Goal: Task Accomplishment & Management: Use online tool/utility

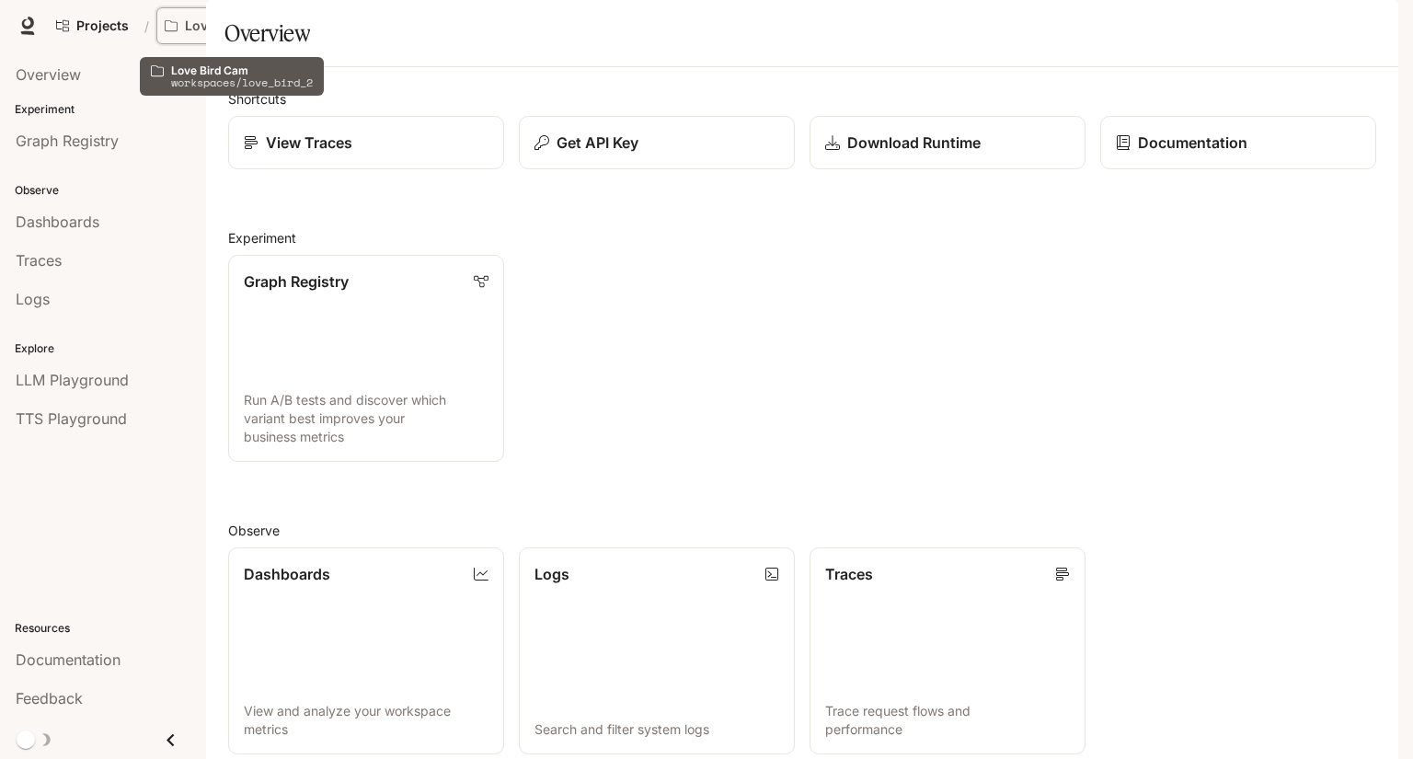
click at [232, 25] on p "Love Bird Cam" at bounding box center [231, 26] width 92 height 16
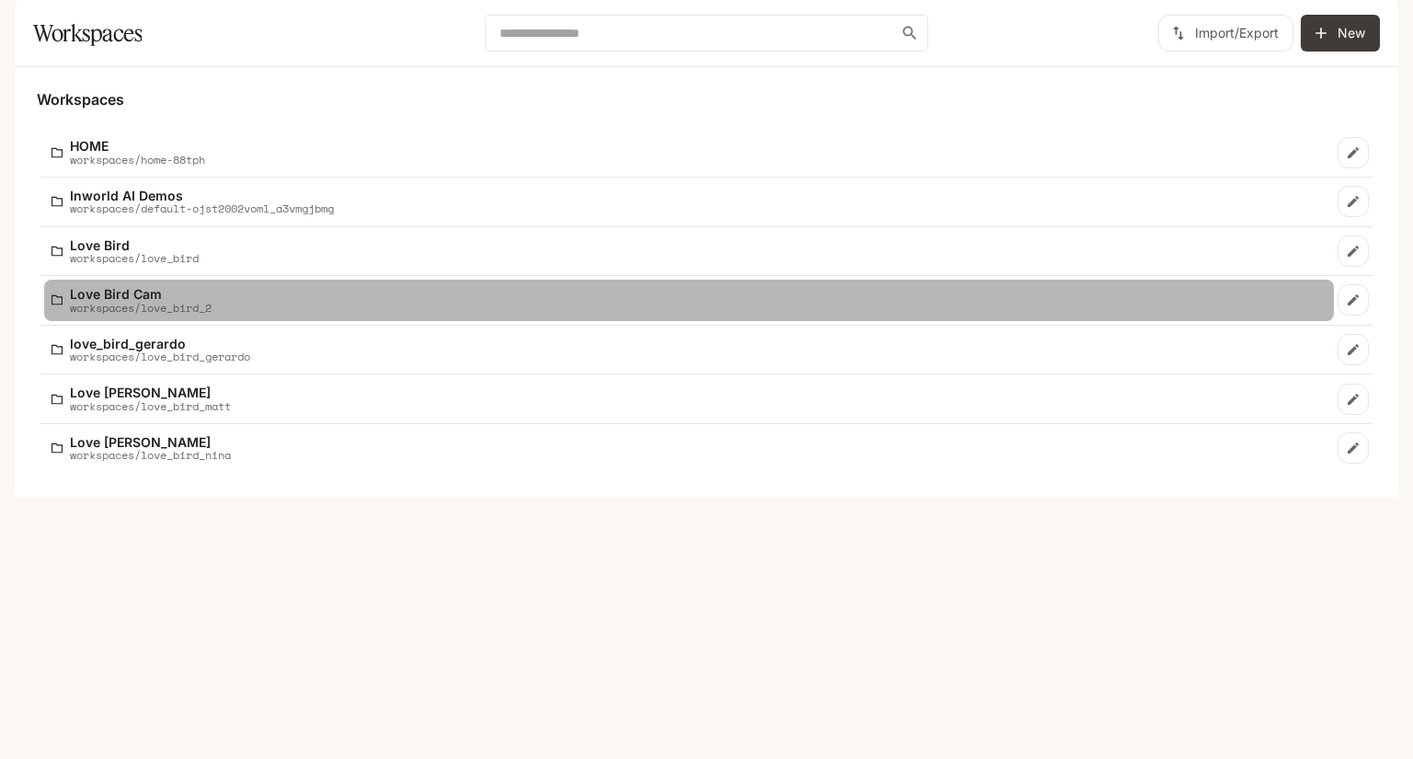
click at [186, 314] on p "workspaces/love_bird_2" at bounding box center [141, 308] width 142 height 12
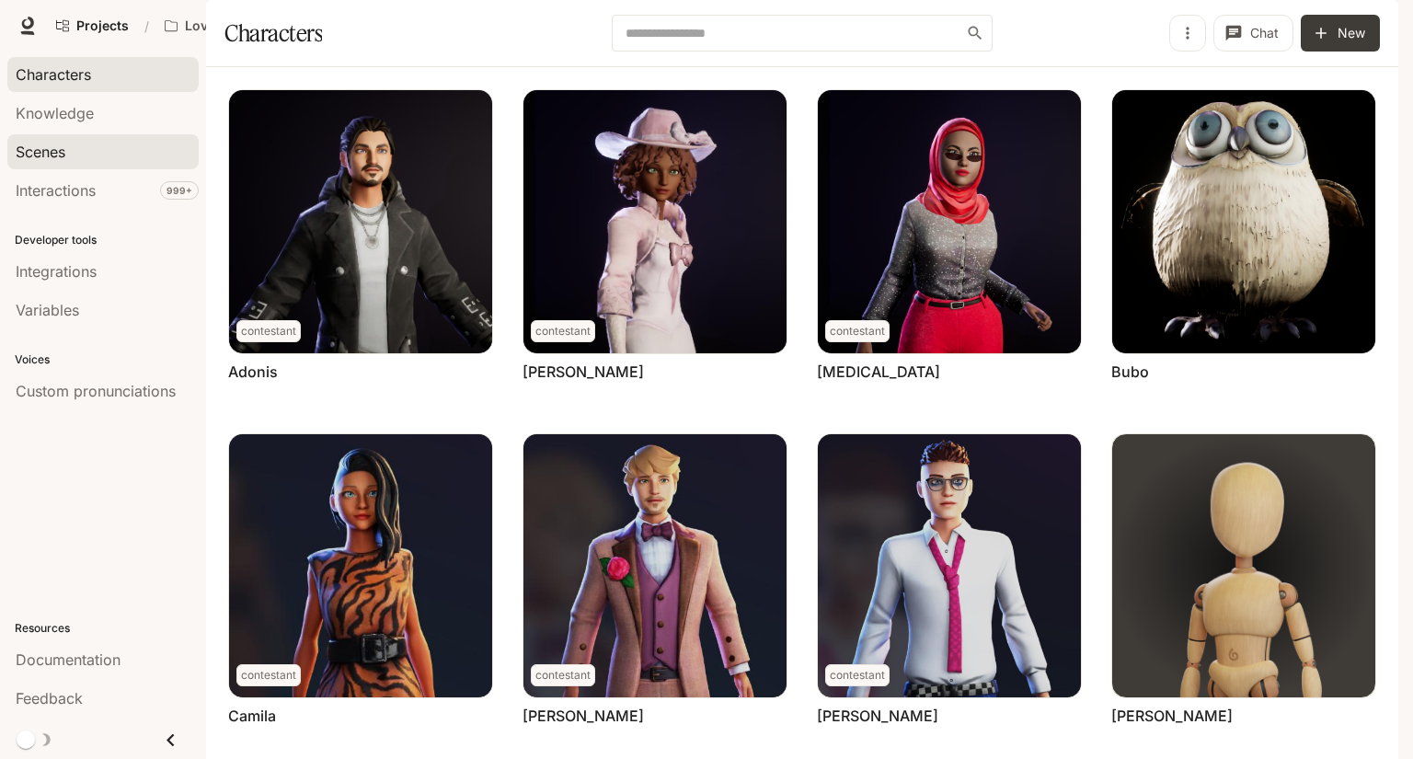
click at [155, 145] on div "Scenes" at bounding box center [103, 152] width 175 height 22
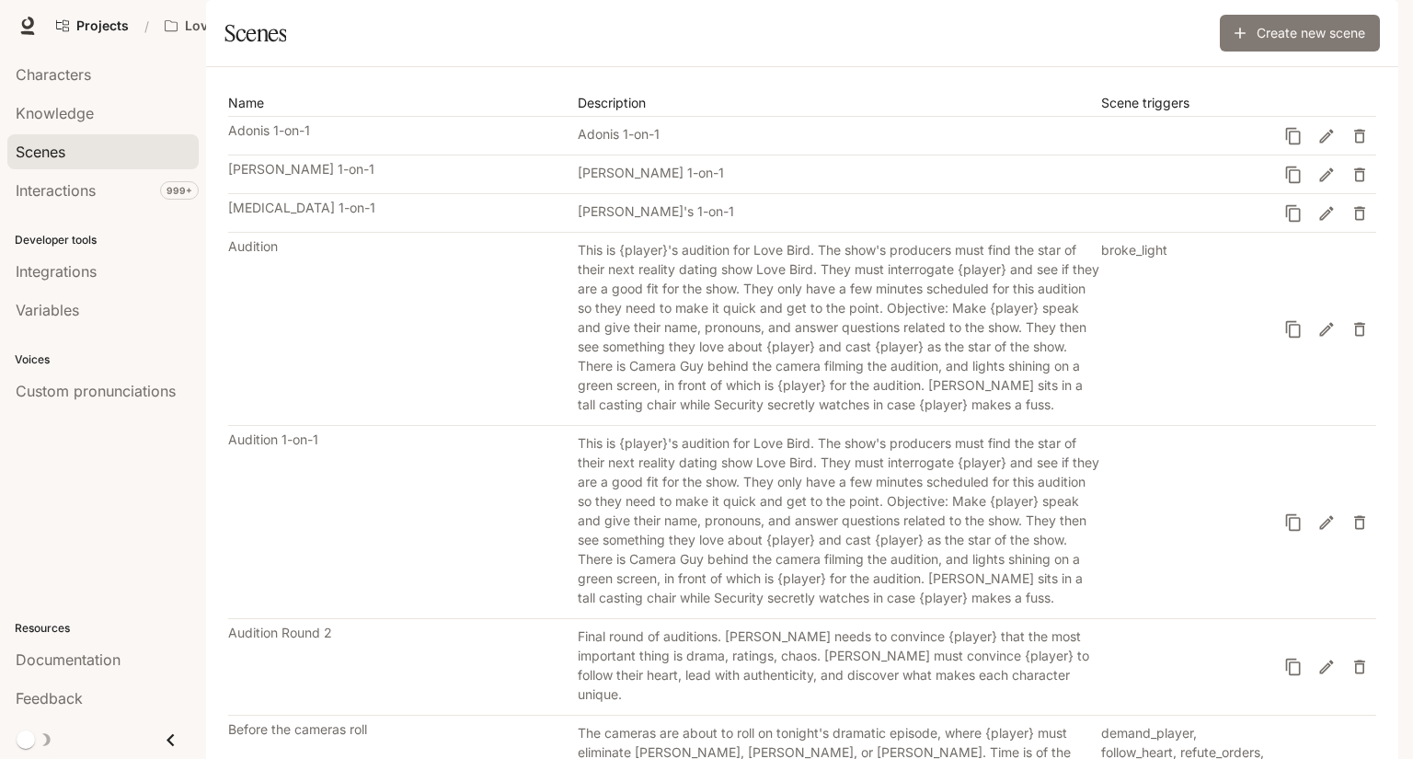
click at [1328, 52] on link "Create new scene" at bounding box center [1300, 33] width 160 height 37
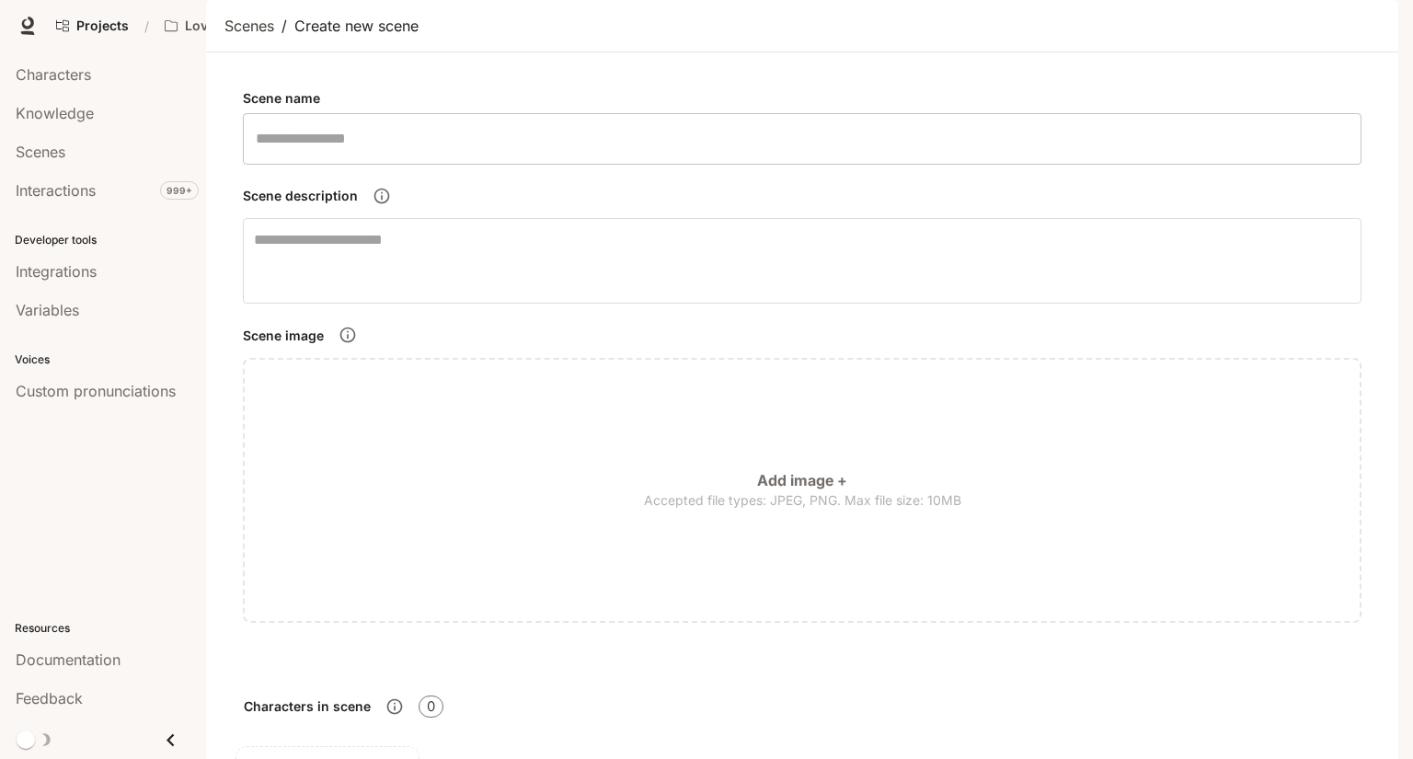
click at [557, 165] on input "text" at bounding box center [802, 139] width 1119 height 52
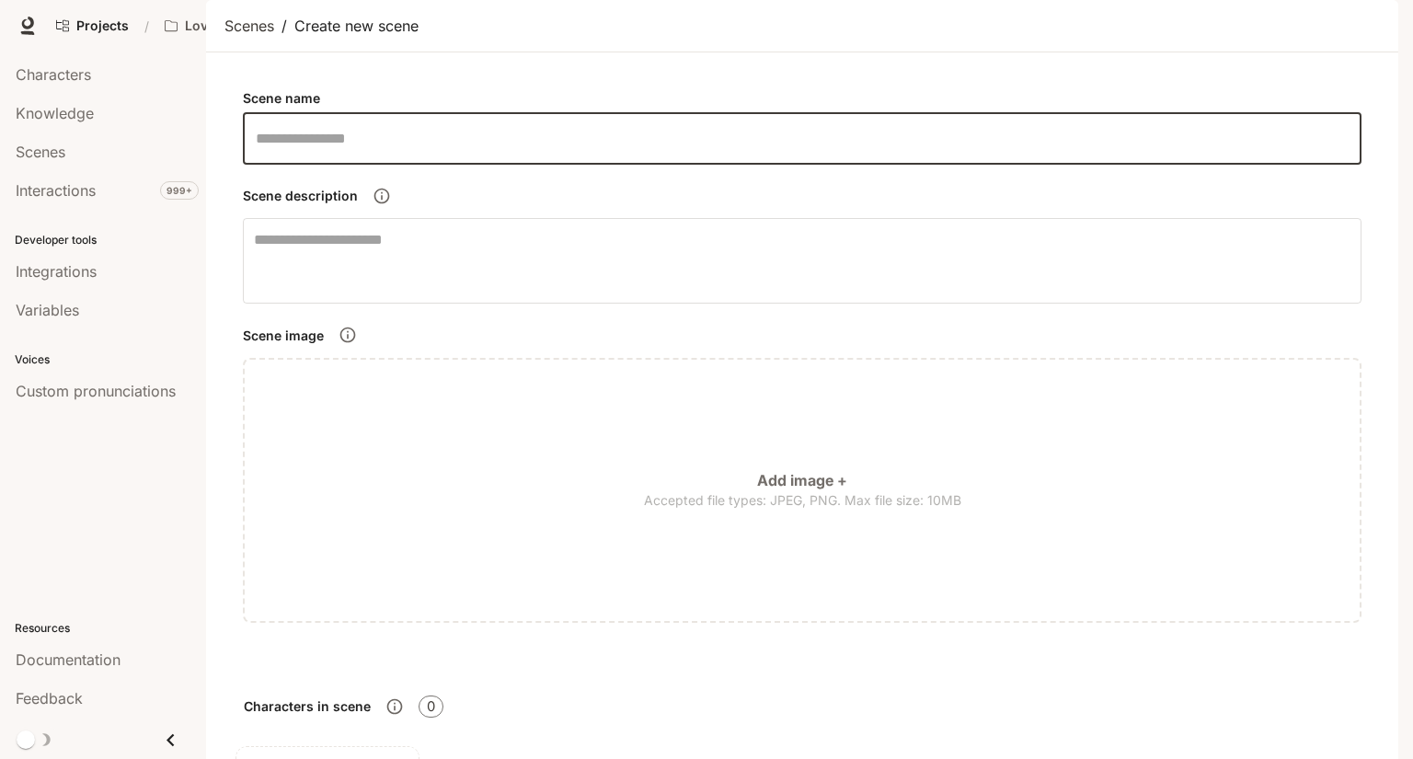
click at [553, 165] on input "text" at bounding box center [802, 139] width 1119 height 52
type input "**********"
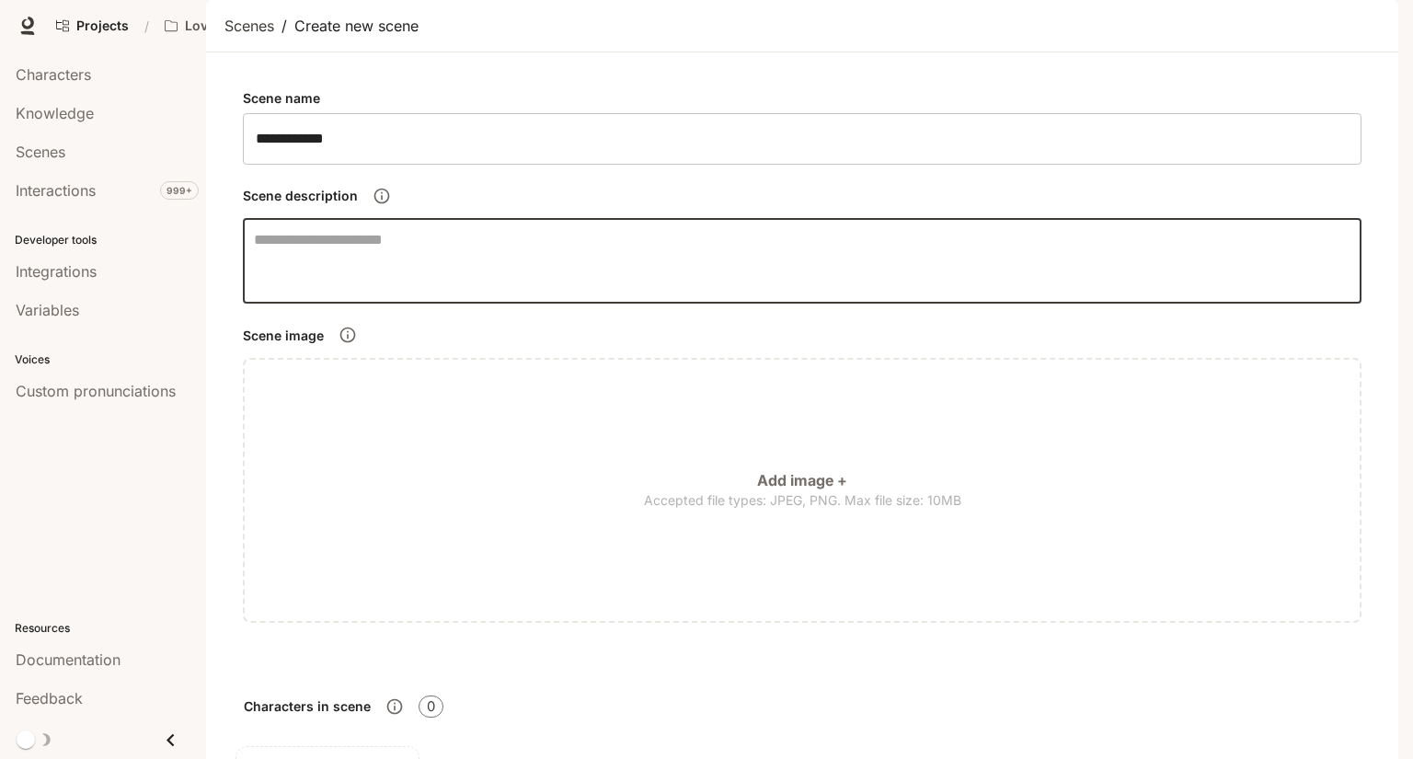
scroll to position [52, 0]
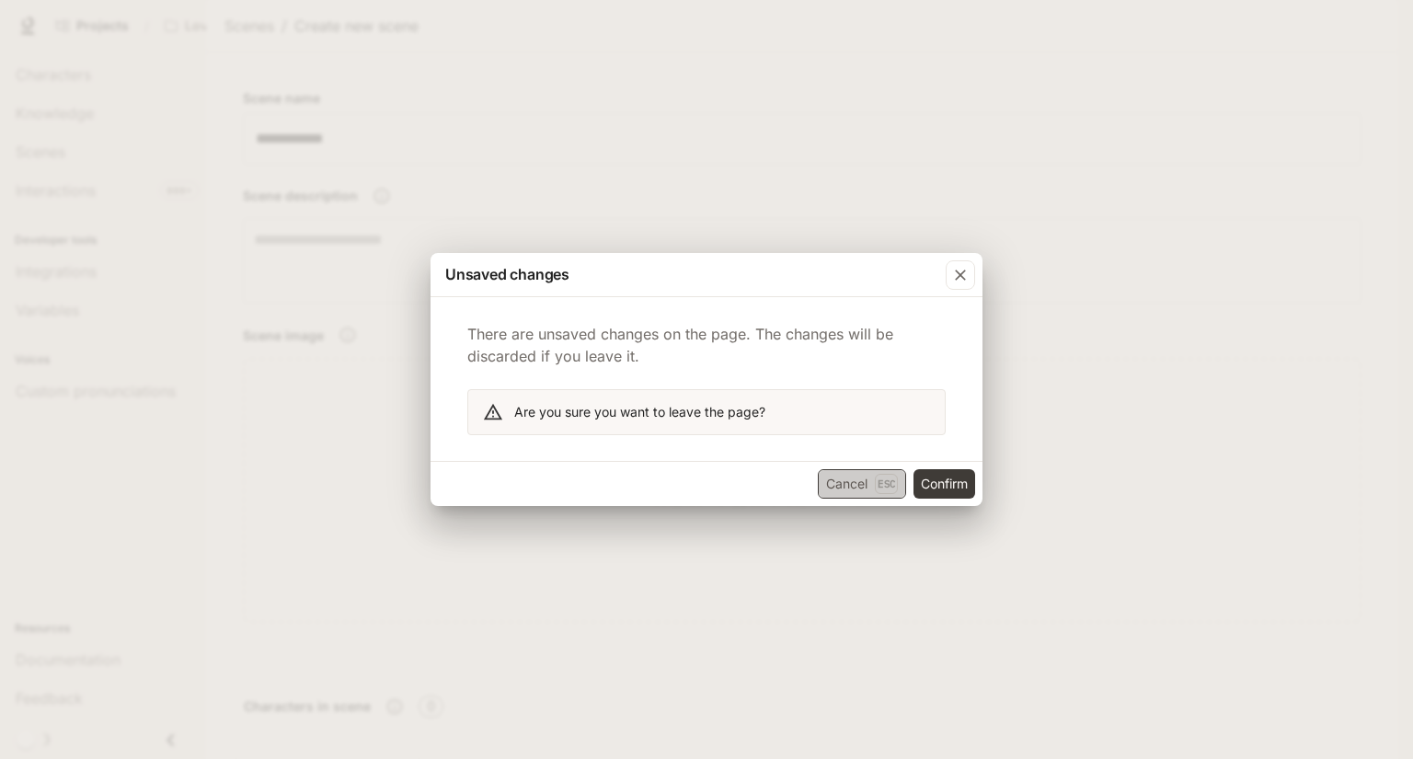
click at [848, 491] on button "Cancel Esc" at bounding box center [862, 483] width 88 height 29
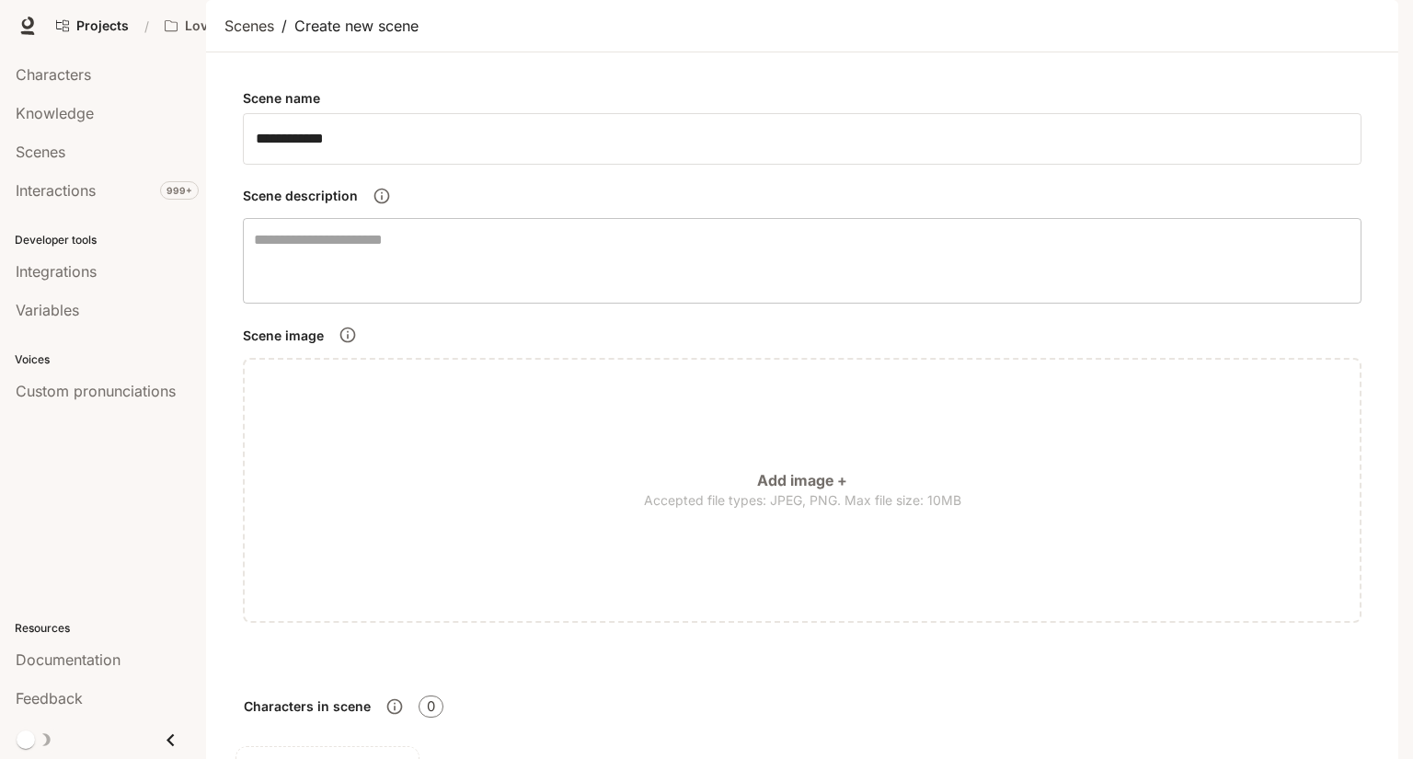
click at [638, 275] on textarea at bounding box center [802, 260] width 1097 height 63
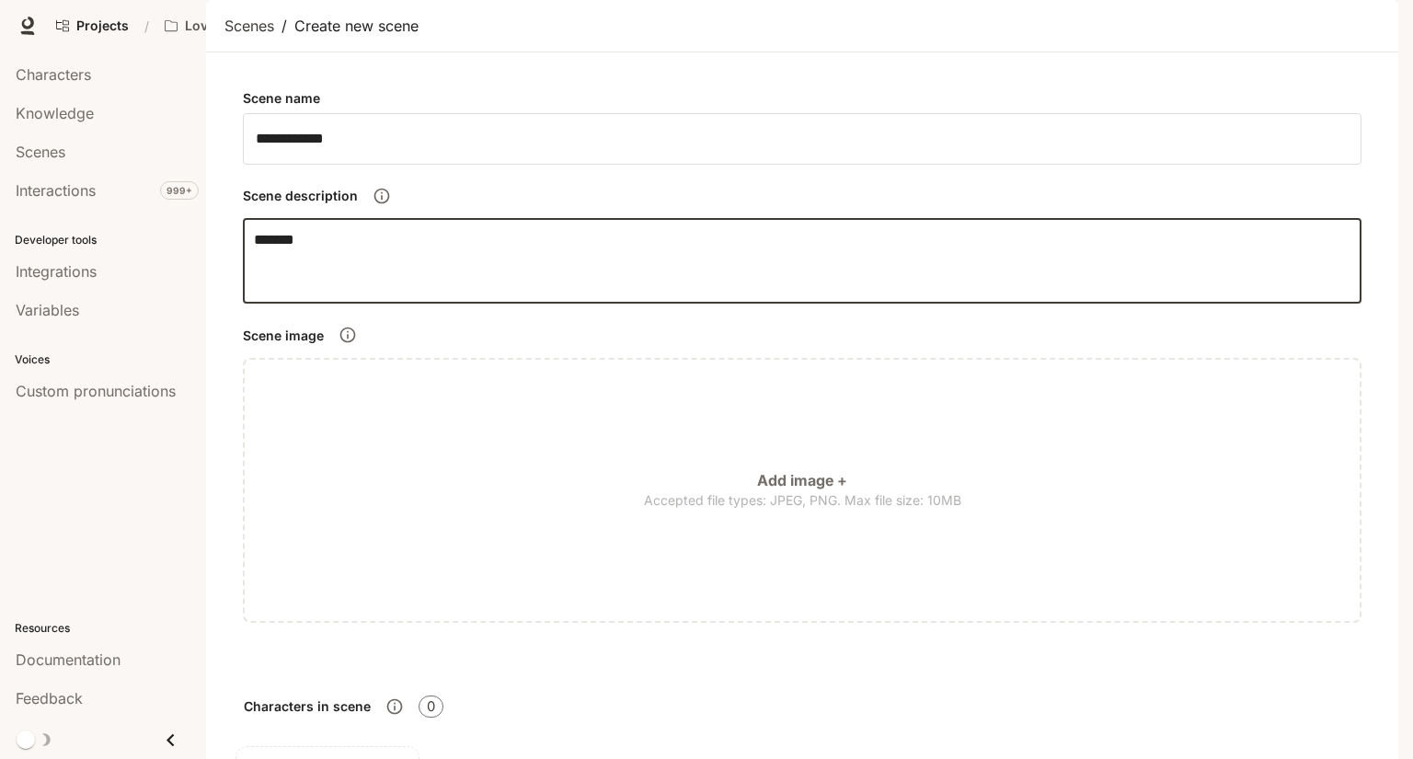
scroll to position [348, 0]
type textarea "*******"
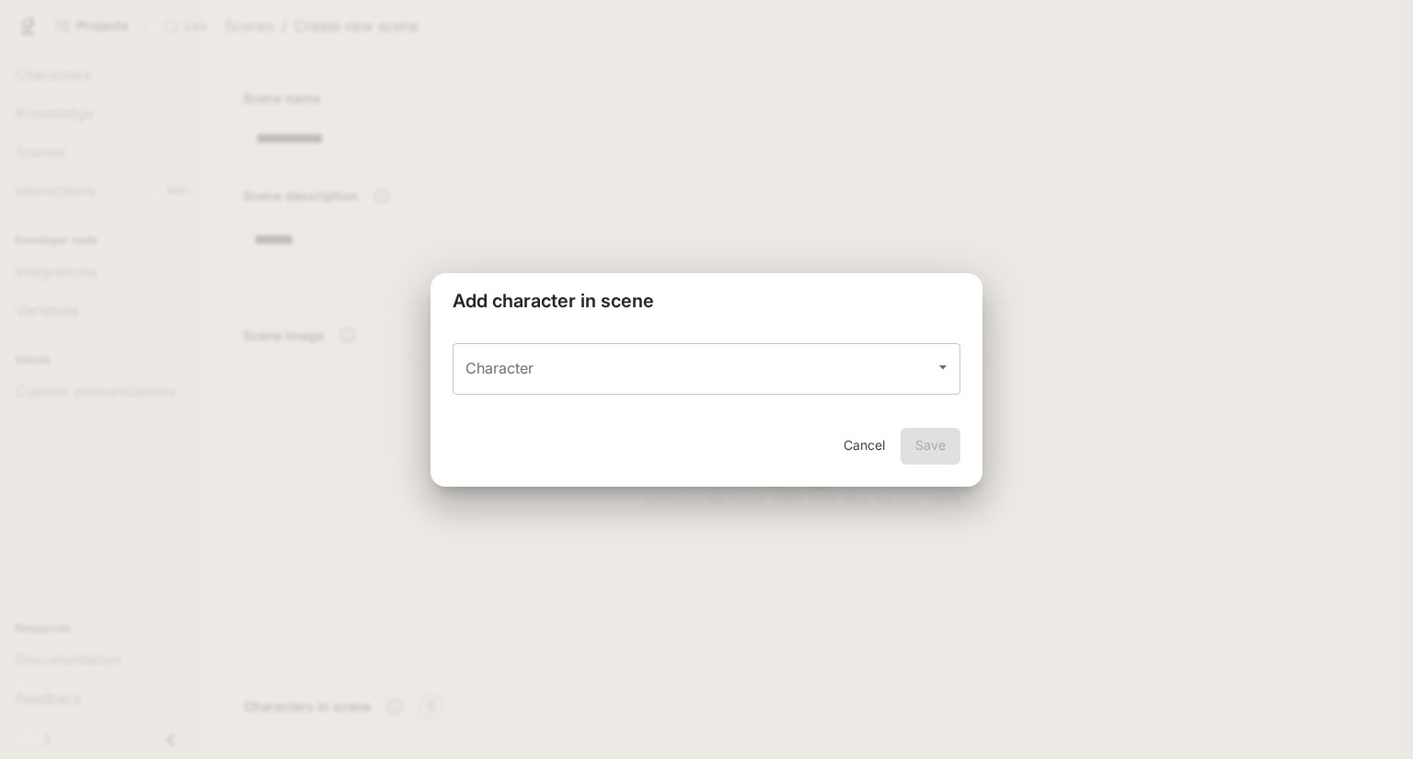
click at [548, 388] on div "Character" at bounding box center [707, 369] width 508 height 52
click at [590, 333] on div "Character Character" at bounding box center [707, 377] width 552 height 99
click at [934, 371] on icon "Open" at bounding box center [943, 367] width 18 height 18
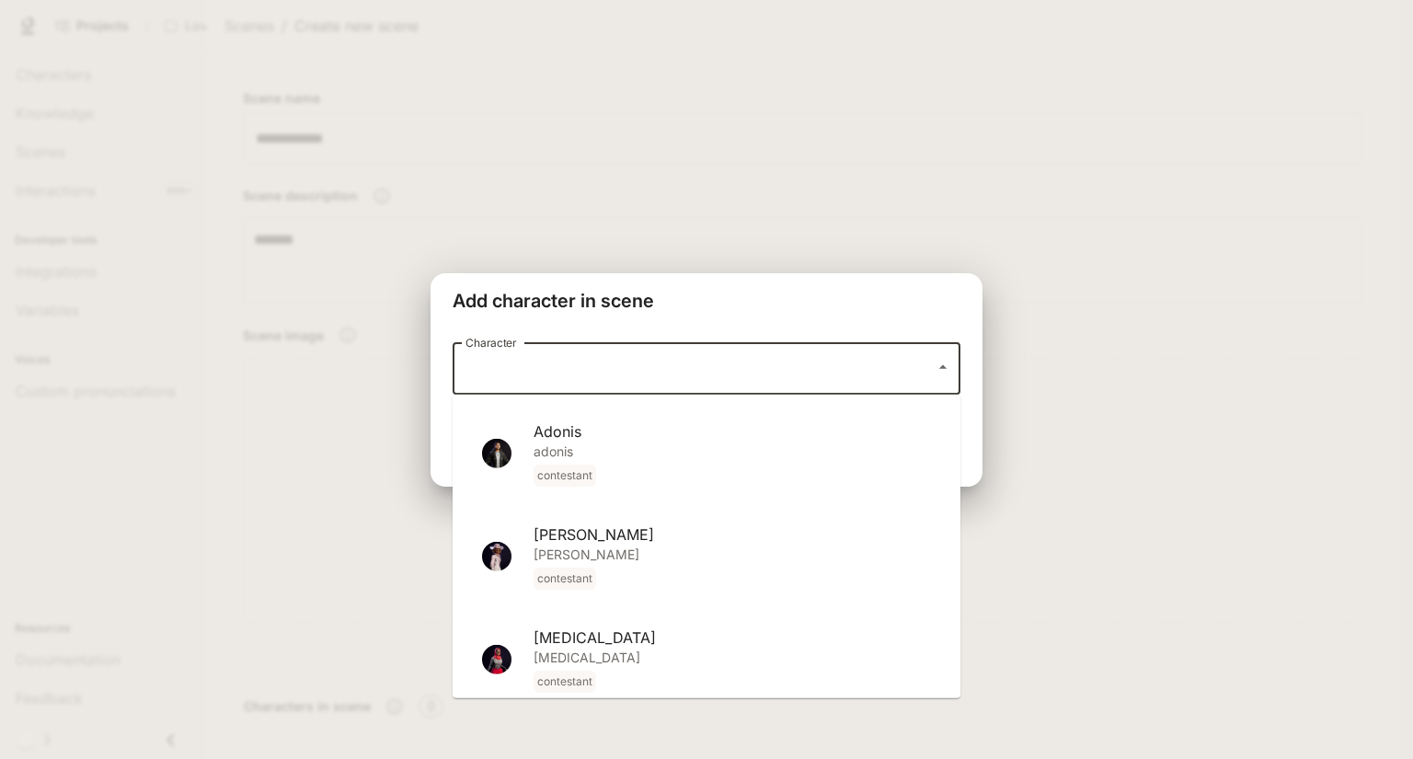
click at [799, 452] on p "adonis contestant" at bounding box center [732, 464] width 397 height 44
type input "******"
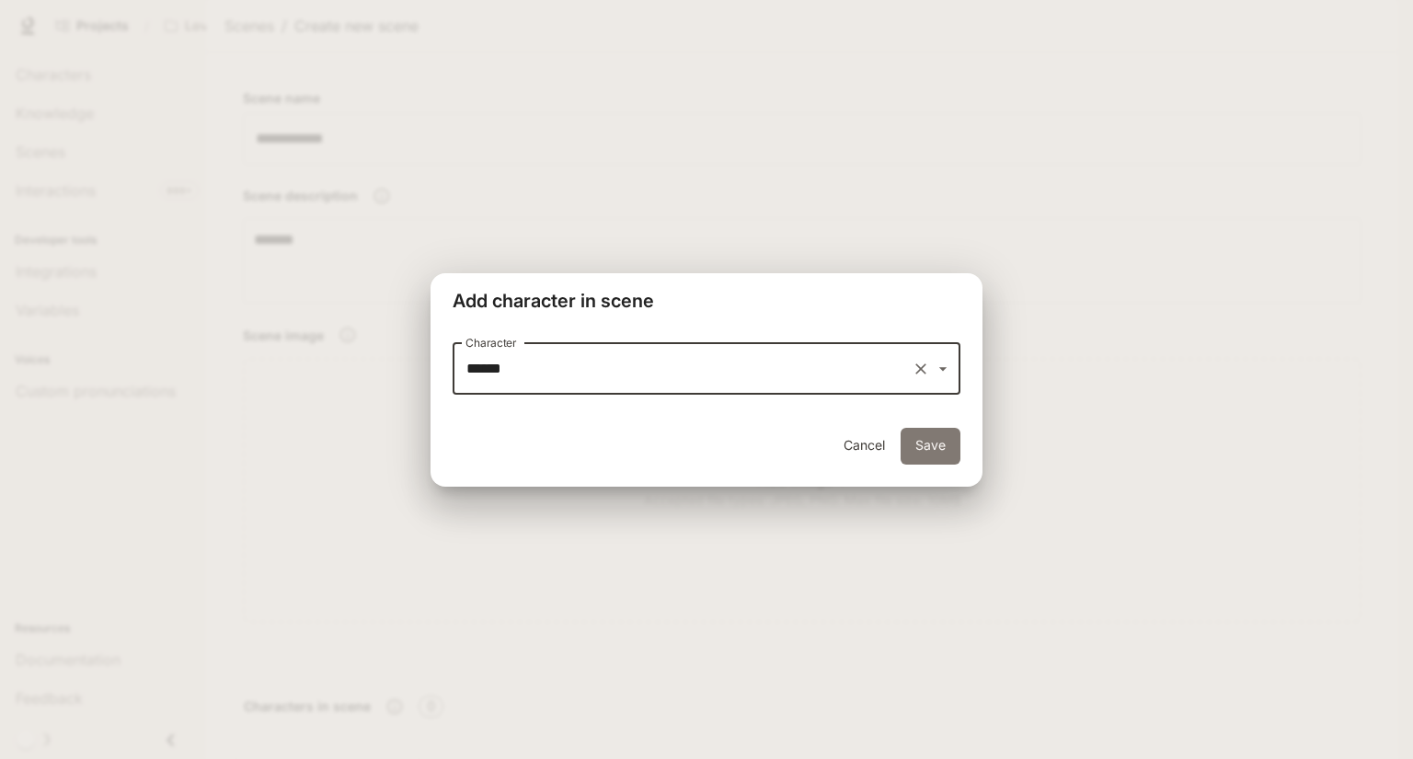
click at [931, 455] on button "Save" at bounding box center [931, 446] width 60 height 37
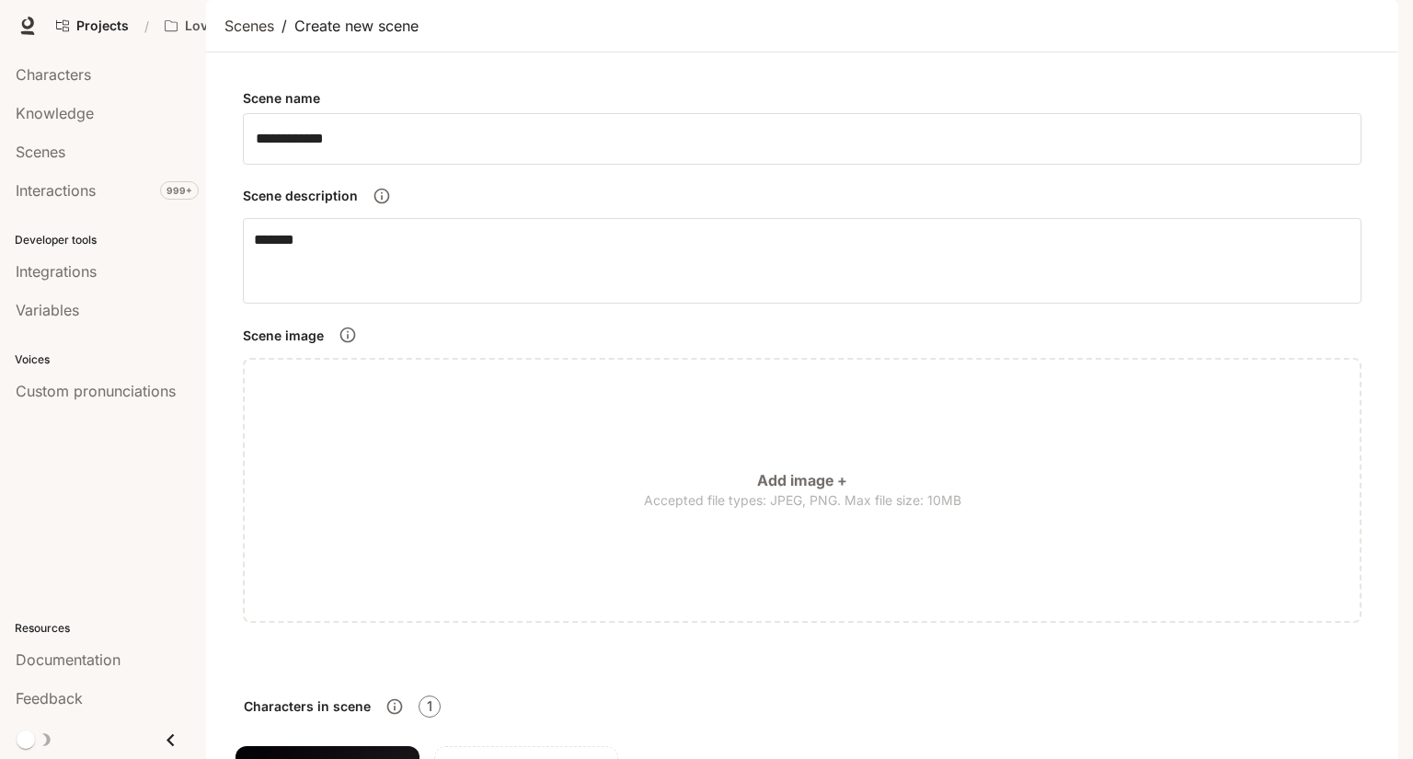
click at [131, 152] on div "Scenes" at bounding box center [103, 152] width 175 height 22
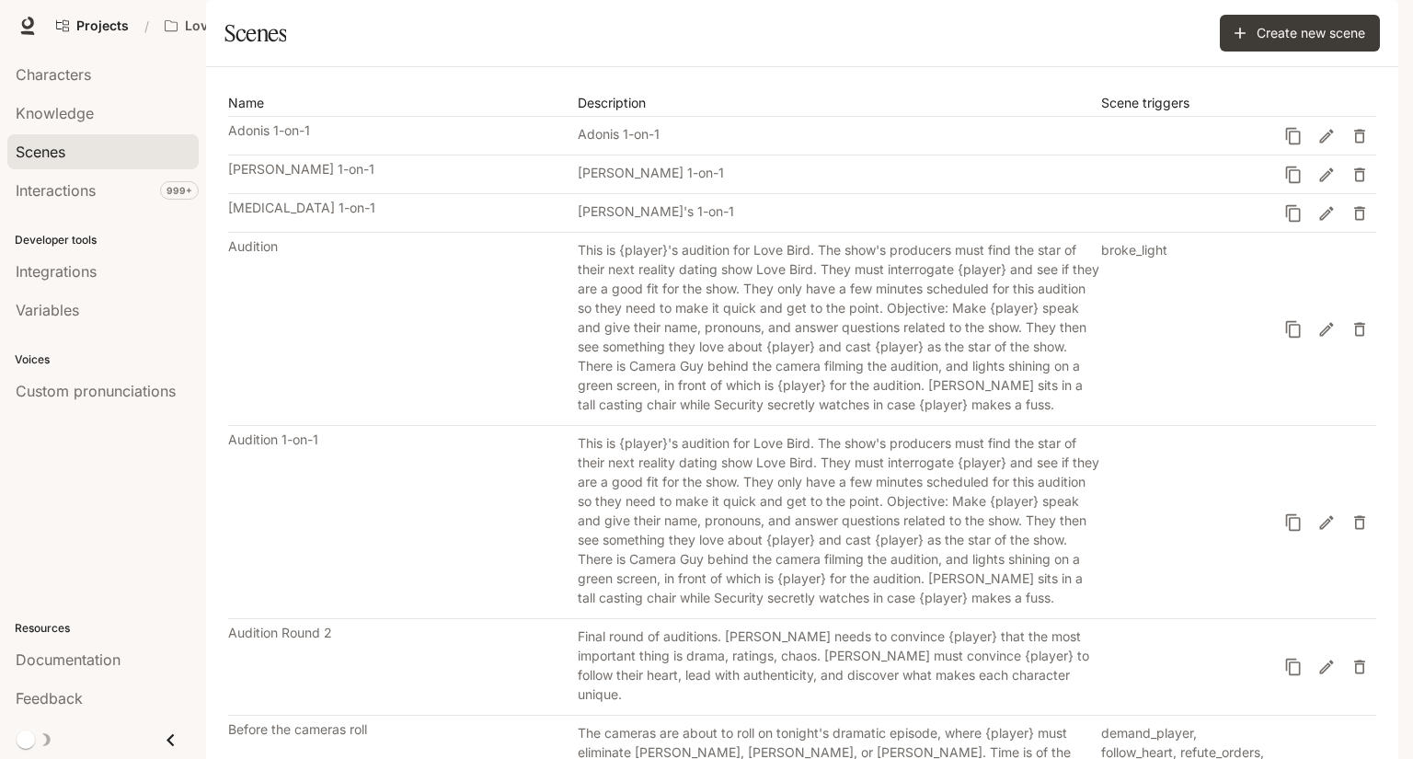
scroll to position [1314, 0]
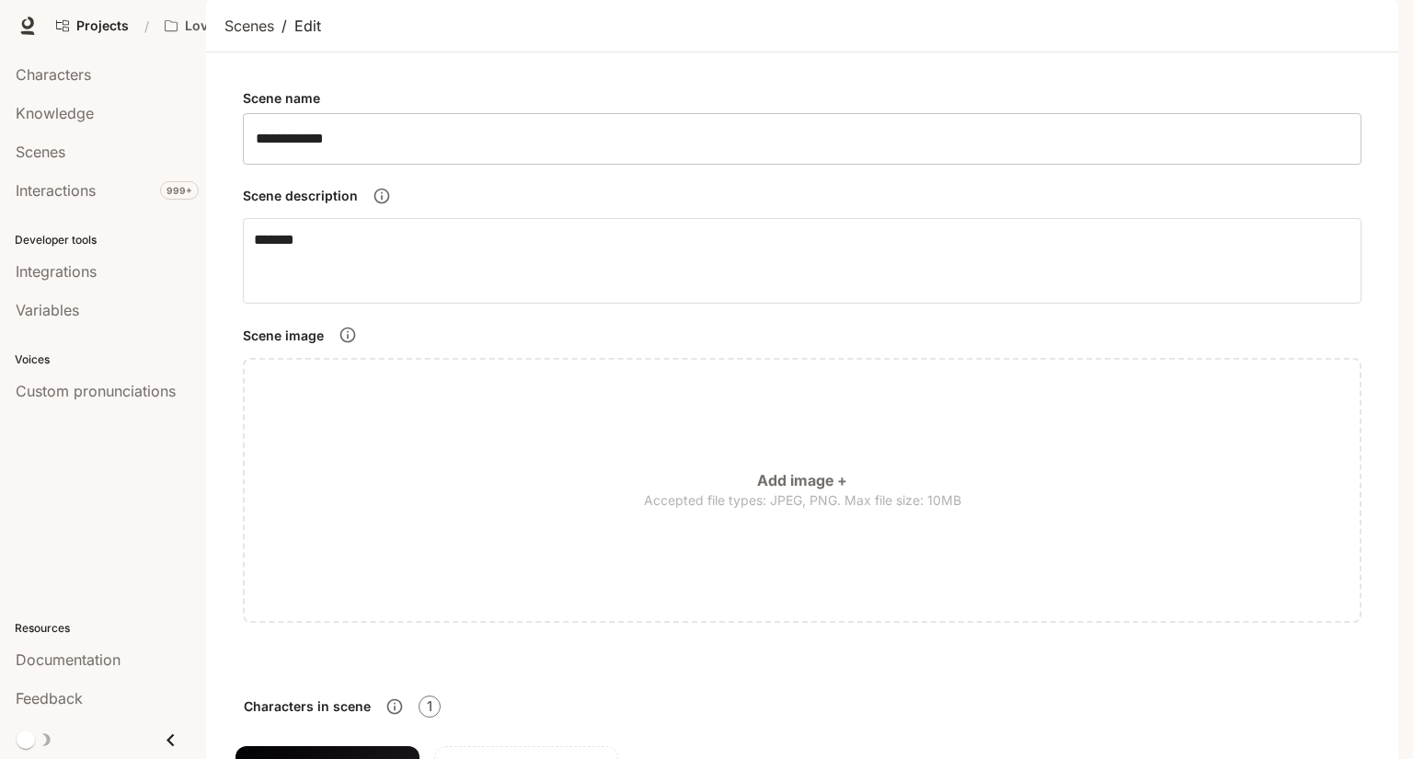
scroll to position [734, 0]
click at [149, 73] on div "Characters" at bounding box center [103, 74] width 175 height 22
